Goal: Information Seeking & Learning: Learn about a topic

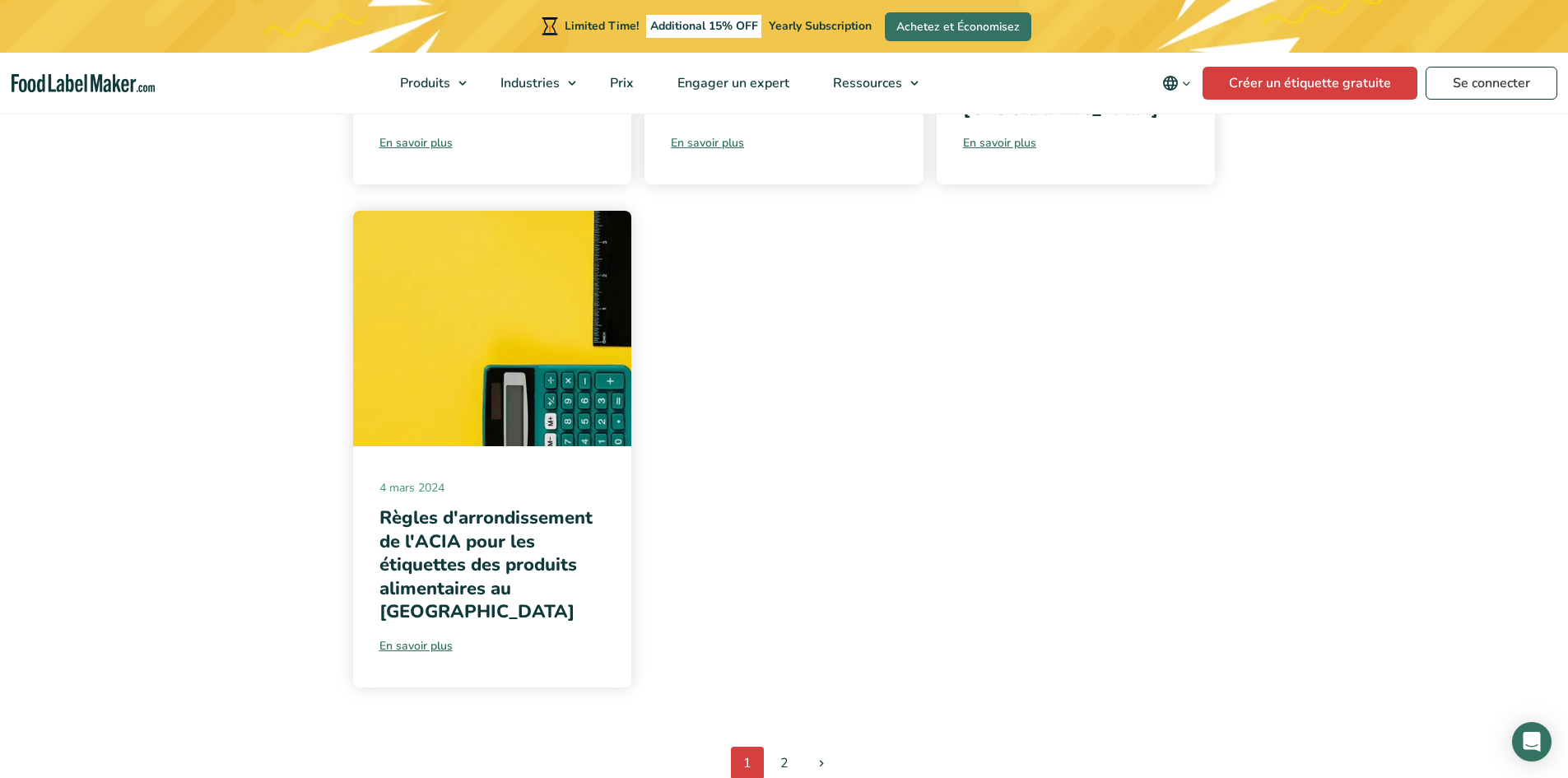
scroll to position [1893, 0]
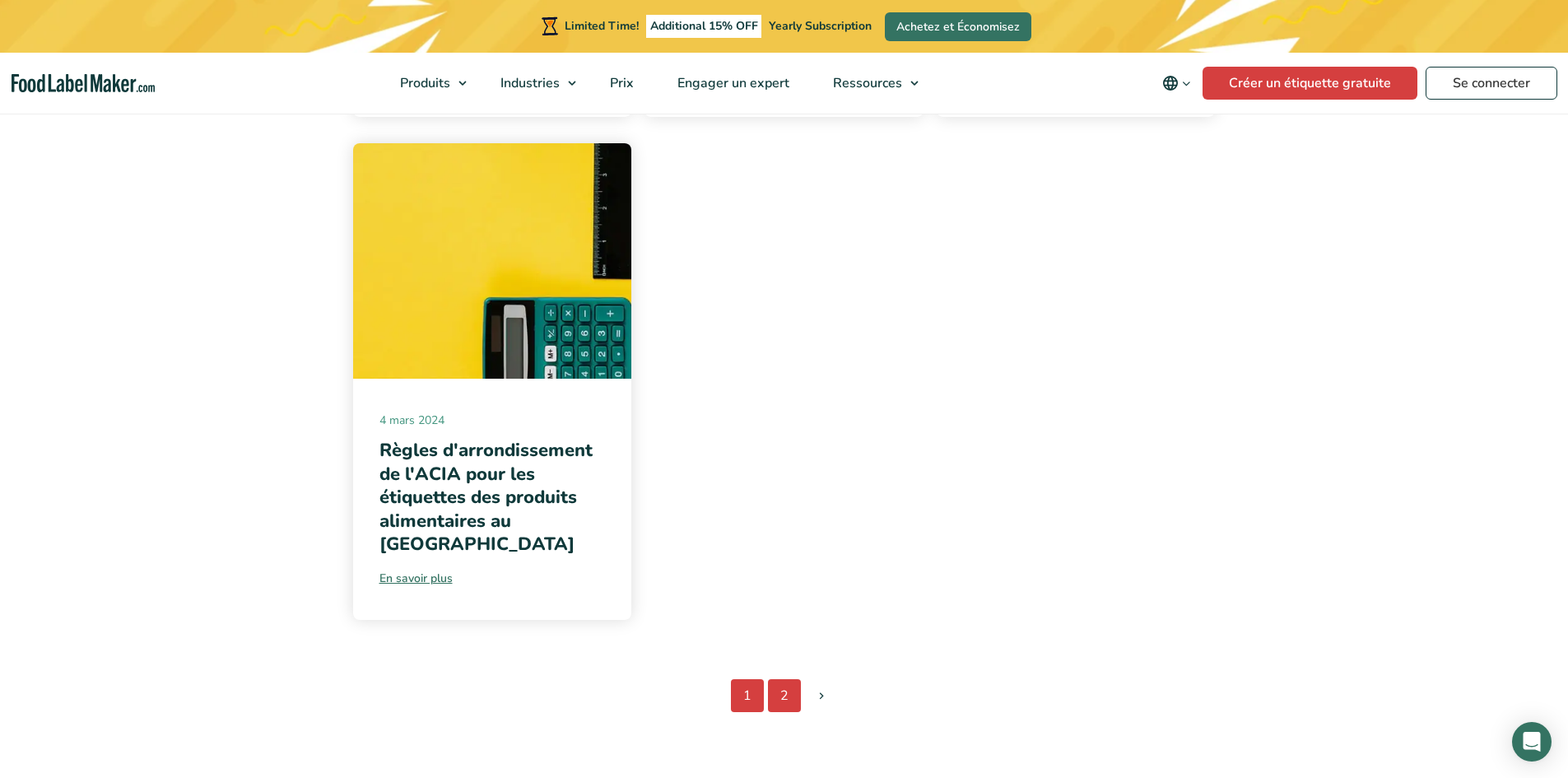
click at [781, 679] on link "2" at bounding box center [784, 695] width 33 height 33
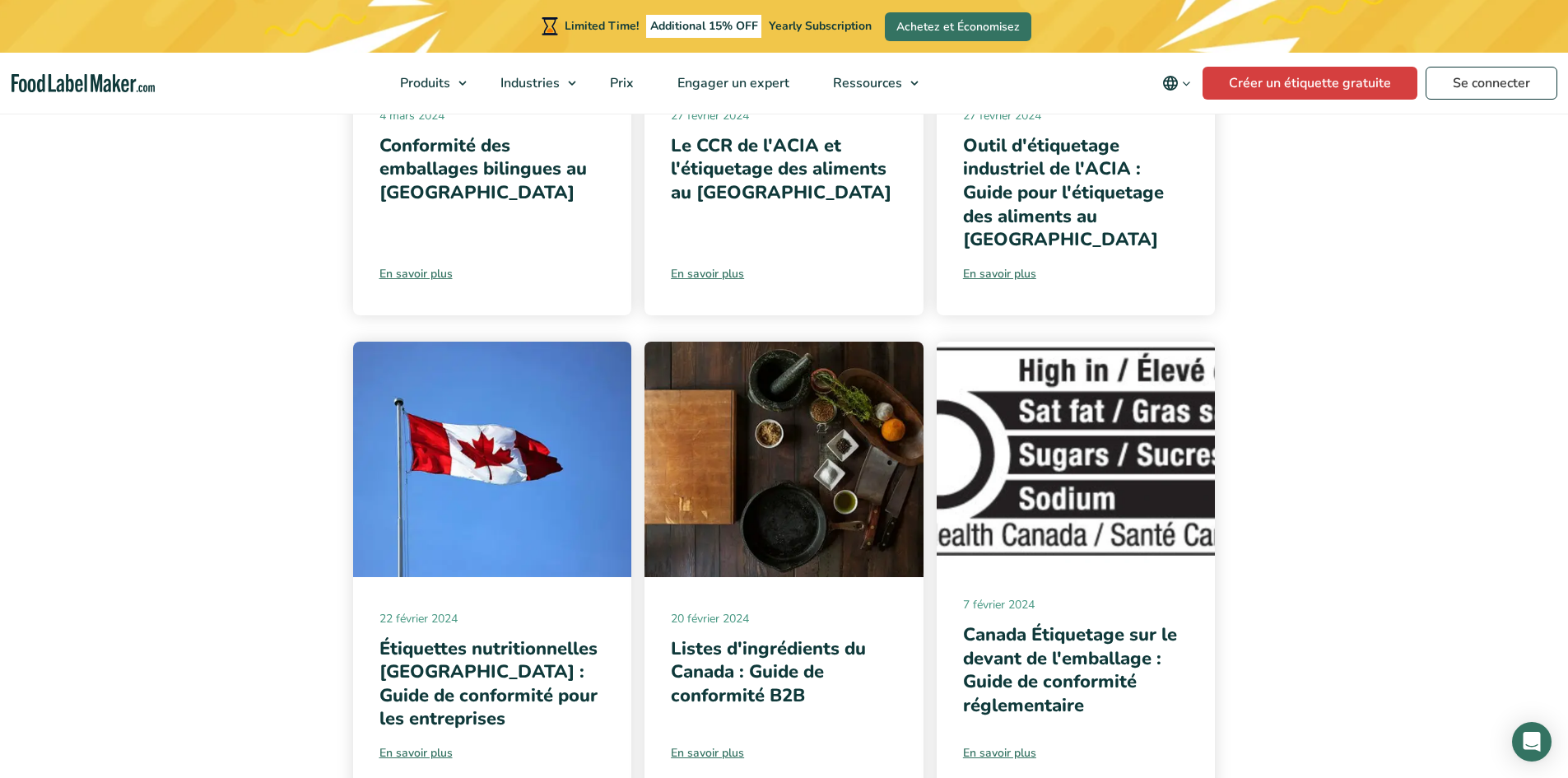
scroll to position [741, 0]
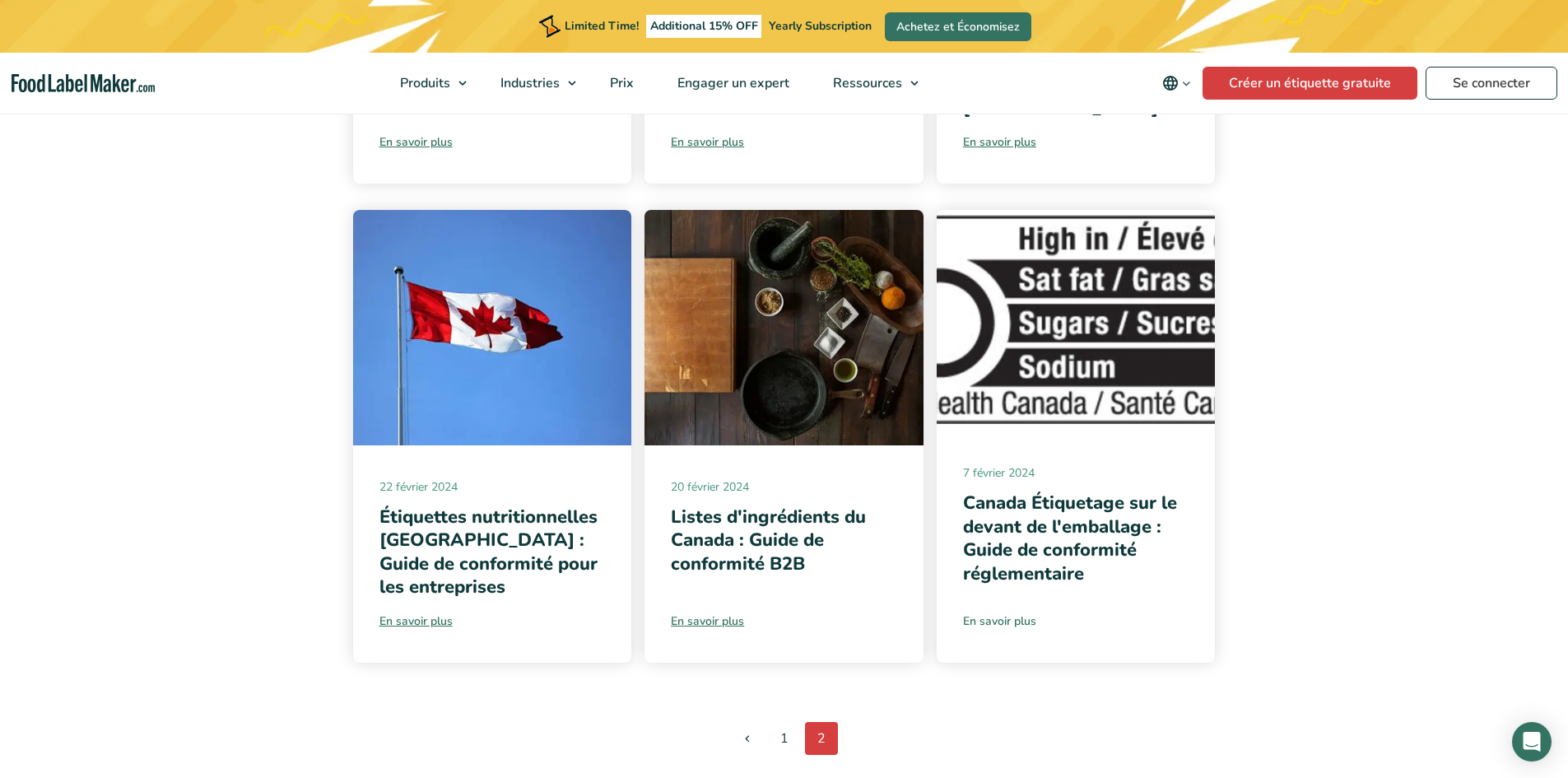
click at [997, 612] on link "En savoir plus" at bounding box center [1076, 621] width 227 height 17
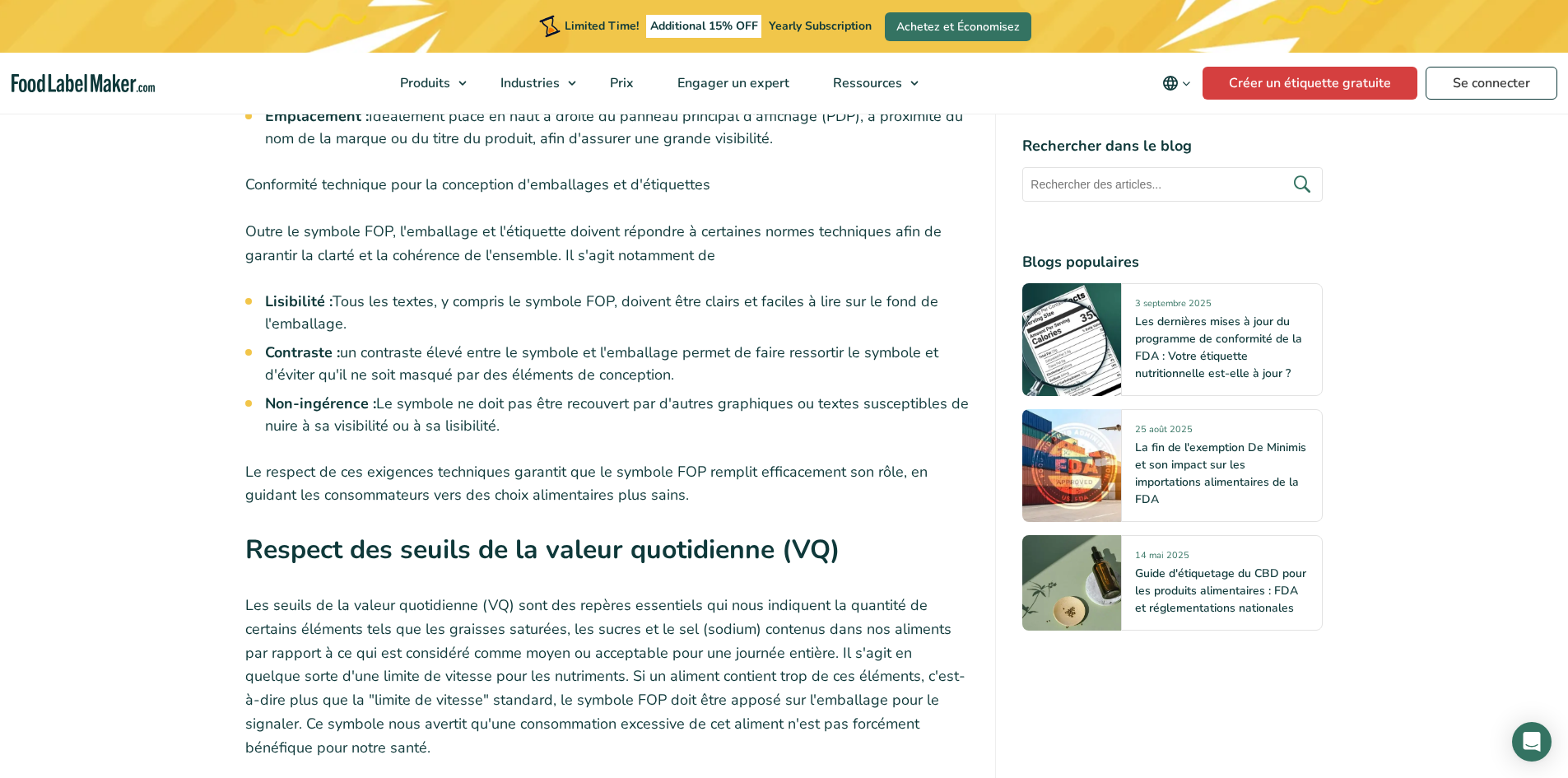
scroll to position [3458, 0]
